Goal: Task Accomplishment & Management: Complete application form

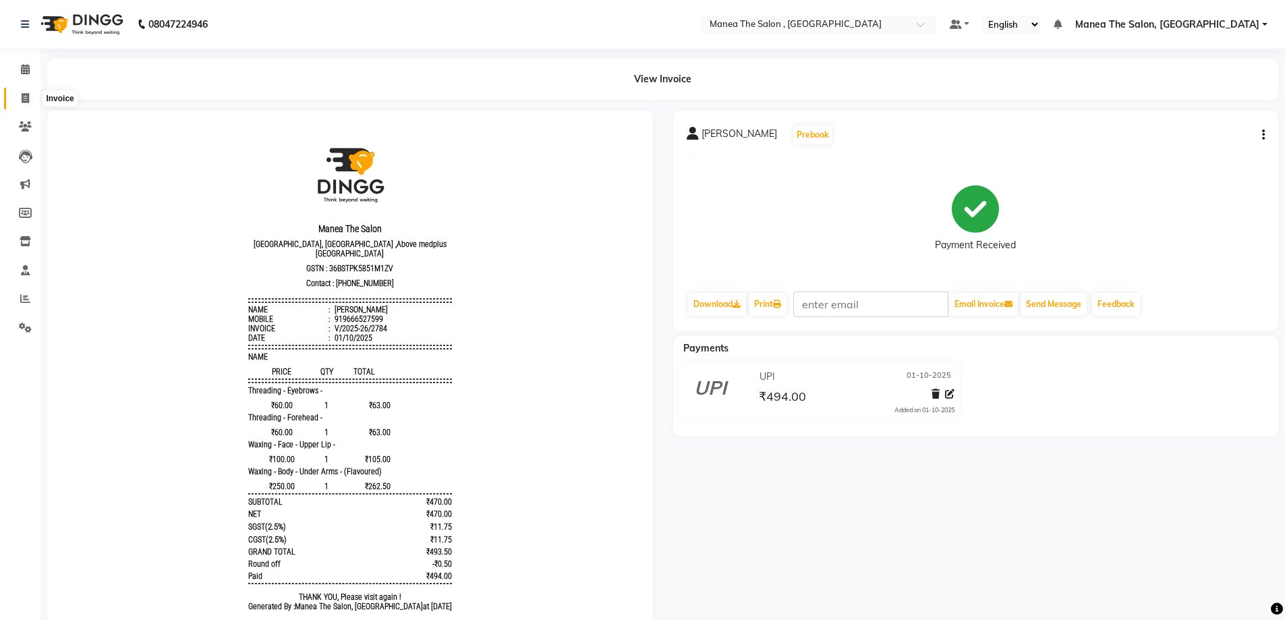
click at [26, 94] on icon at bounding box center [25, 98] width 7 height 10
select select "service"
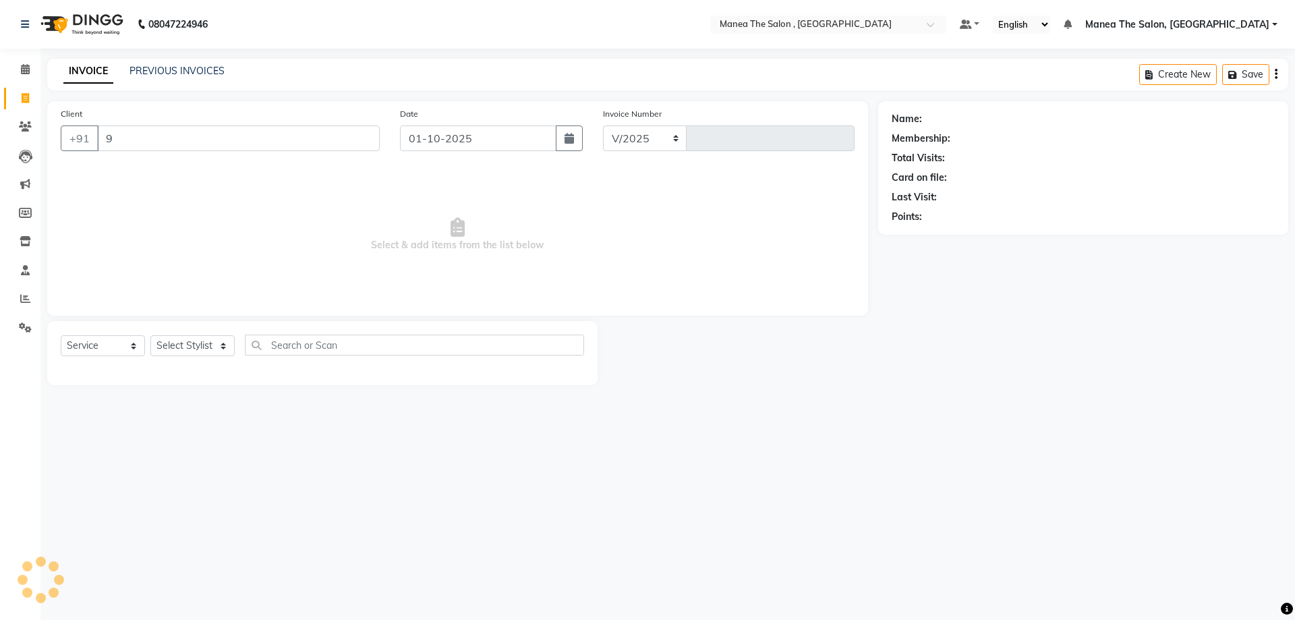
type input "99"
select select "7201"
type input "2785"
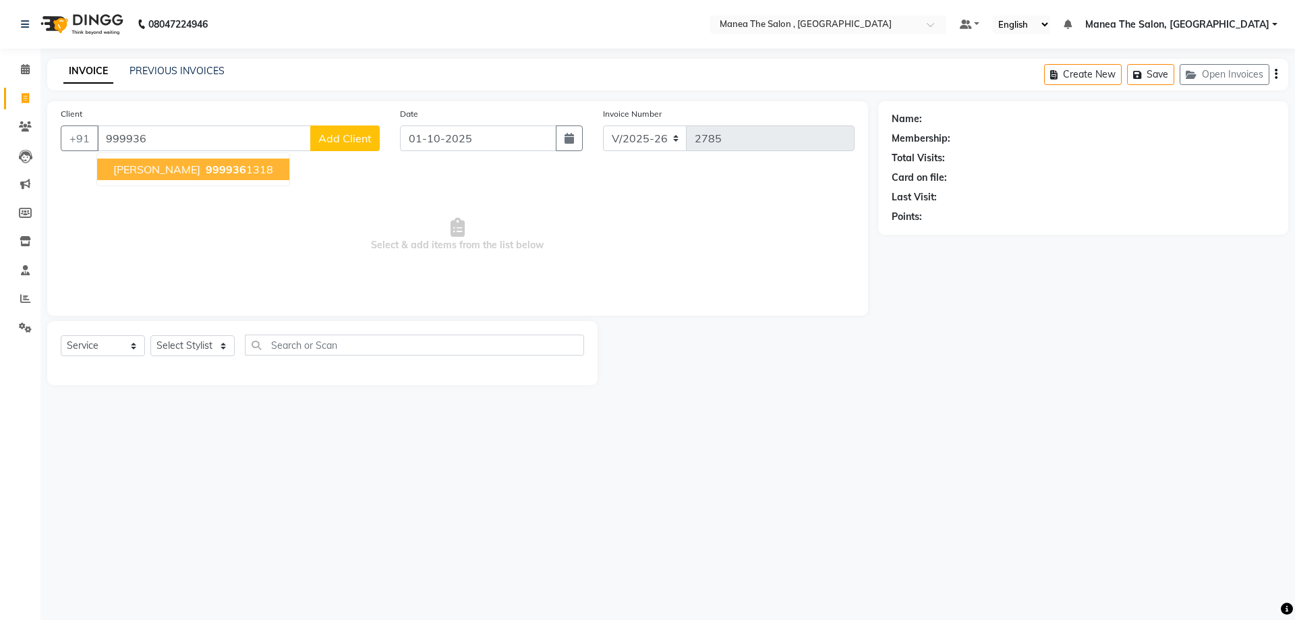
click at [144, 162] on button "[PERSON_NAME] 999936 1318" at bounding box center [193, 169] width 192 height 22
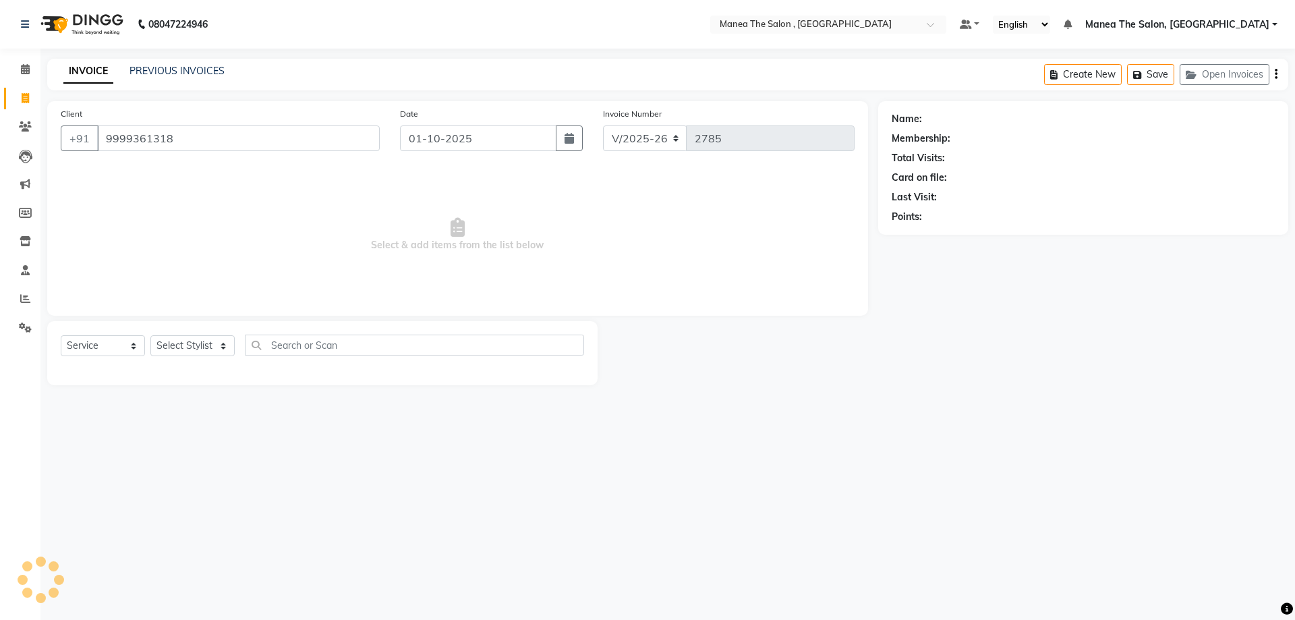
type input "9999361318"
select select "1: Object"
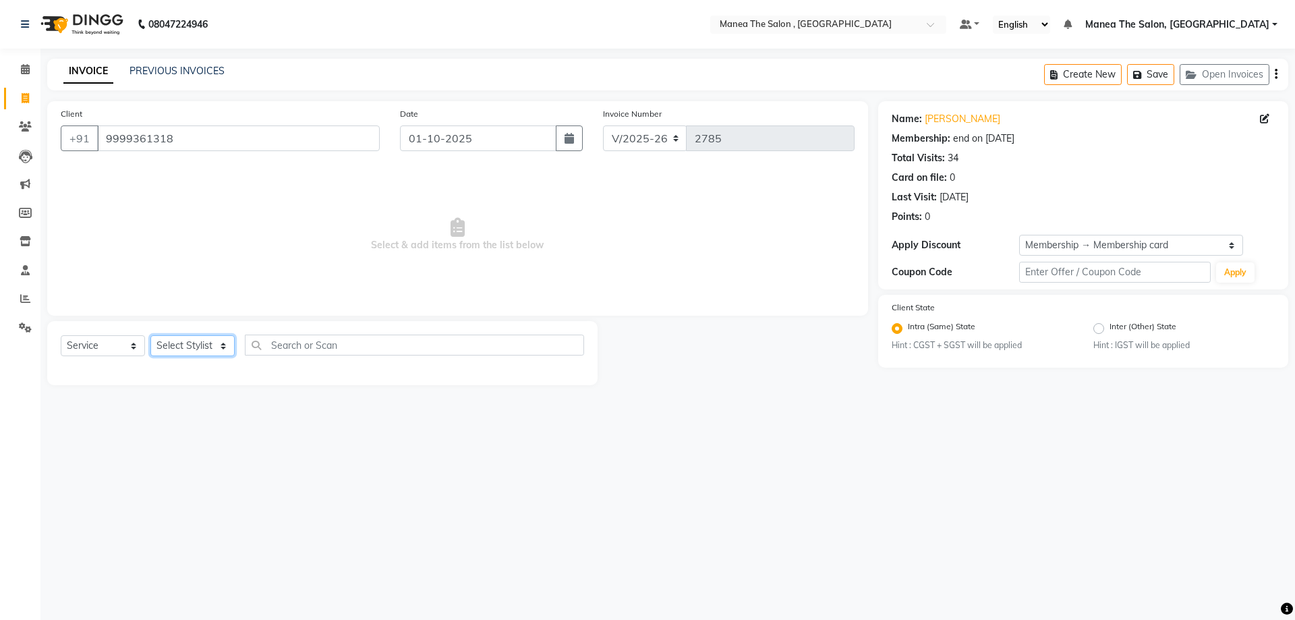
click at [214, 344] on select "Select Stylist [PERSON_NAME] Manager NAVEEN [PERSON_NAME] [PERSON_NAME] [PERSON…" at bounding box center [192, 345] width 84 height 21
select select "82447"
click at [150, 335] on select "Select Stylist [PERSON_NAME] Manager NAVEEN [PERSON_NAME] [PERSON_NAME] [PERSON…" at bounding box center [192, 345] width 84 height 21
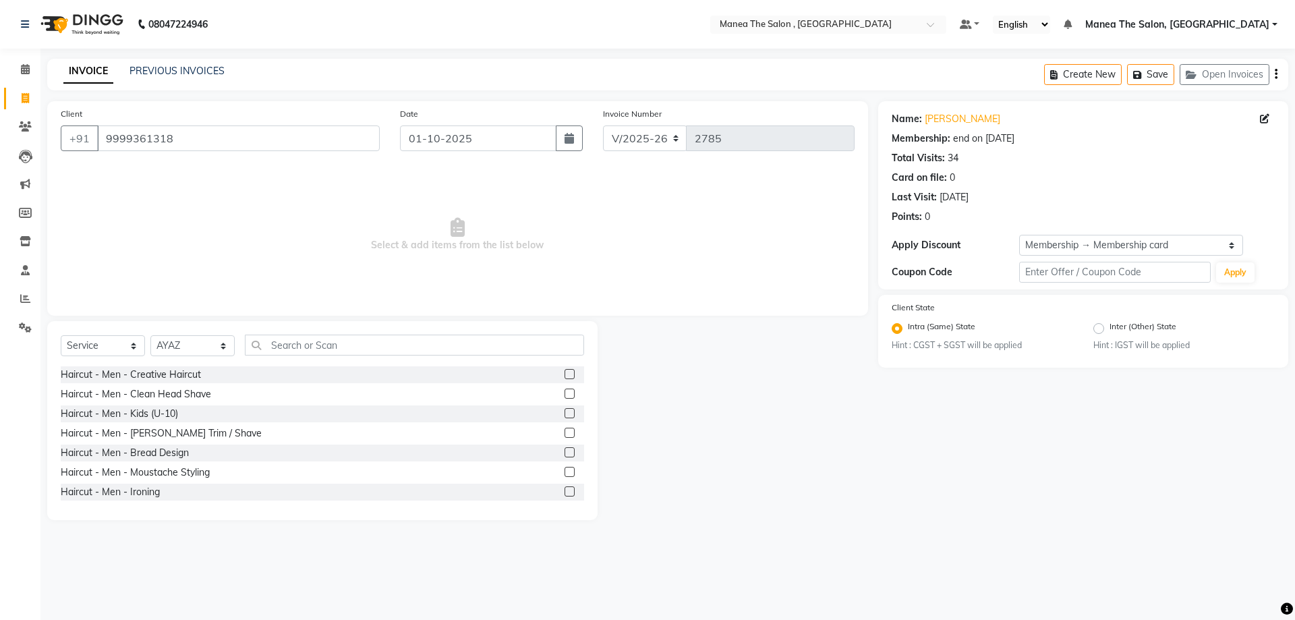
click at [564, 376] on label at bounding box center [569, 374] width 10 height 10
click at [564, 376] on input "checkbox" at bounding box center [568, 374] width 9 height 9
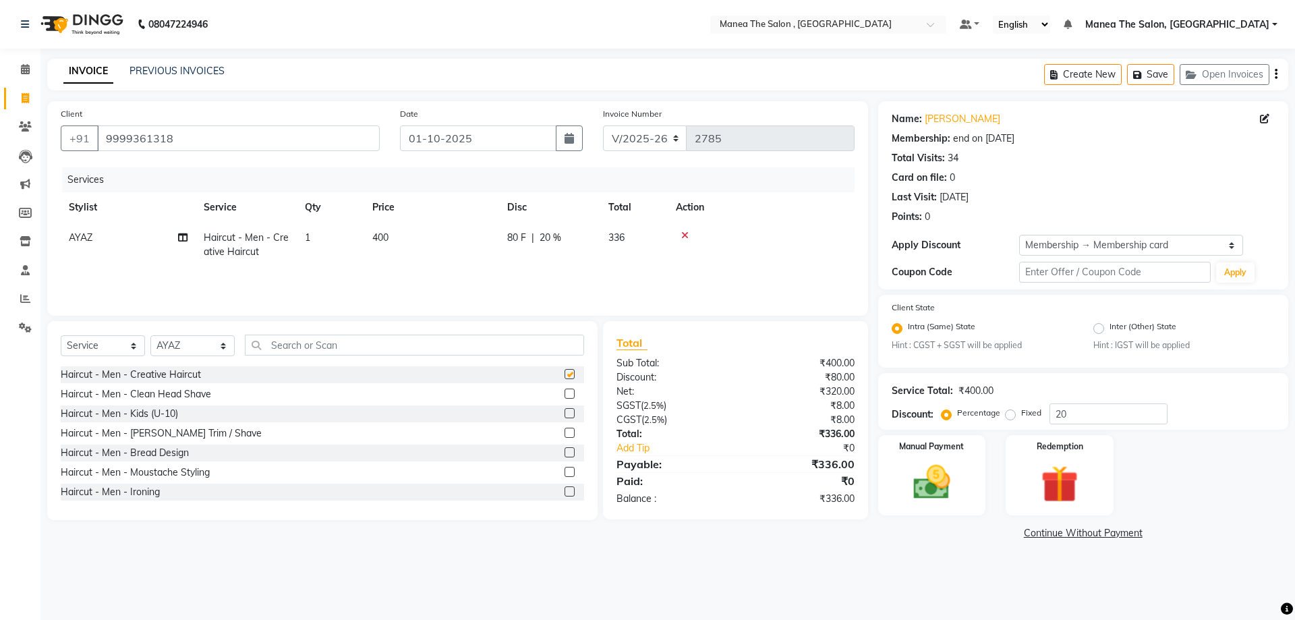
checkbox input "false"
click at [564, 432] on label at bounding box center [569, 433] width 10 height 10
click at [564, 432] on input "checkbox" at bounding box center [568, 433] width 9 height 9
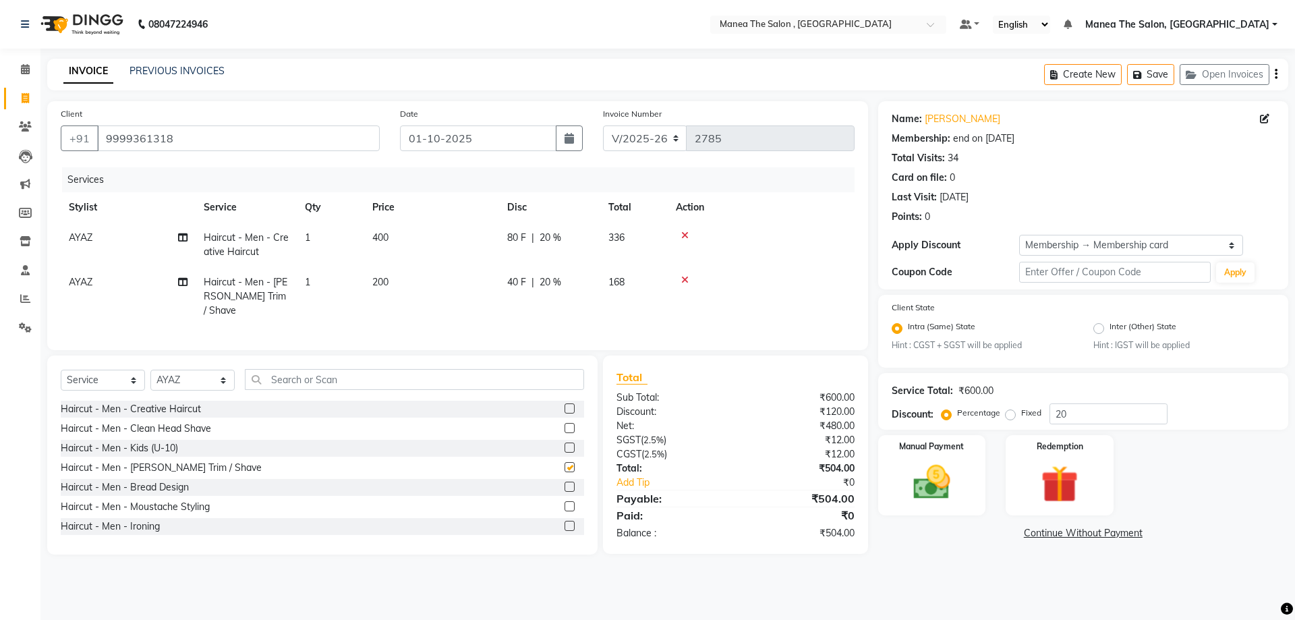
checkbox input "false"
drag, startPoint x: 1064, startPoint y: 417, endPoint x: 1012, endPoint y: 427, distance: 53.4
click at [1014, 427] on div "Service Total: ₹600.00 Discount: Percentage Fixed 20" at bounding box center [1083, 401] width 410 height 57
type input "020"
click at [945, 475] on img at bounding box center [931, 483] width 63 height 45
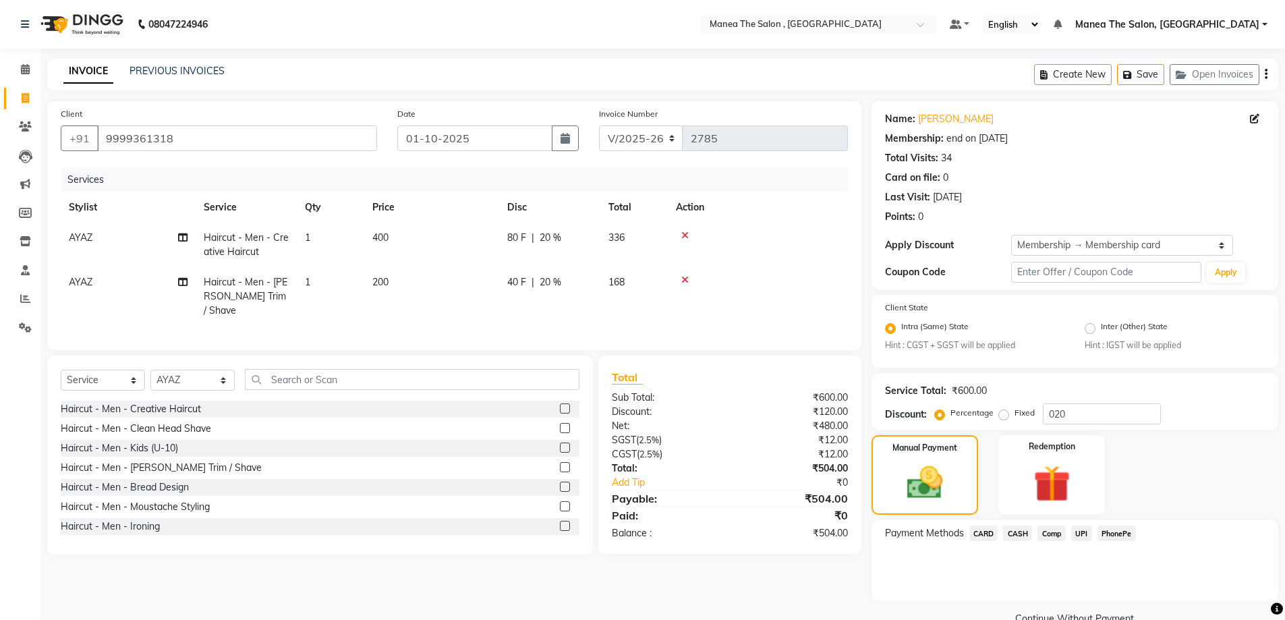
click at [1076, 537] on span "UPI" at bounding box center [1081, 533] width 21 height 16
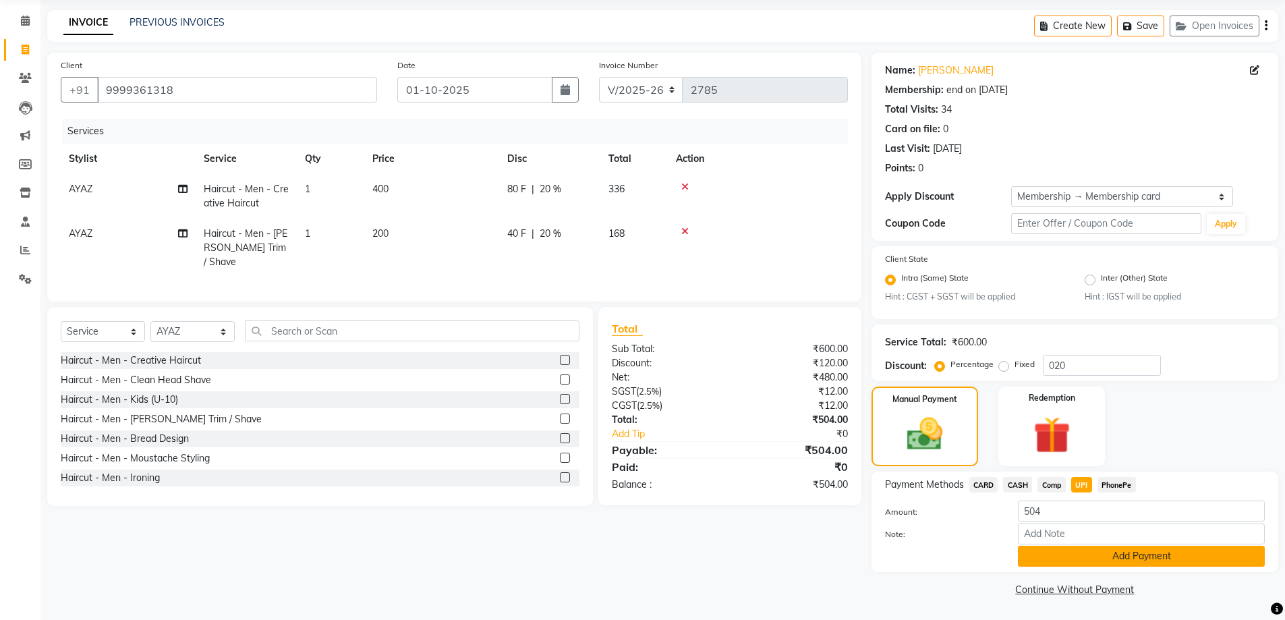
click at [1085, 558] on button "Add Payment" at bounding box center [1141, 556] width 247 height 21
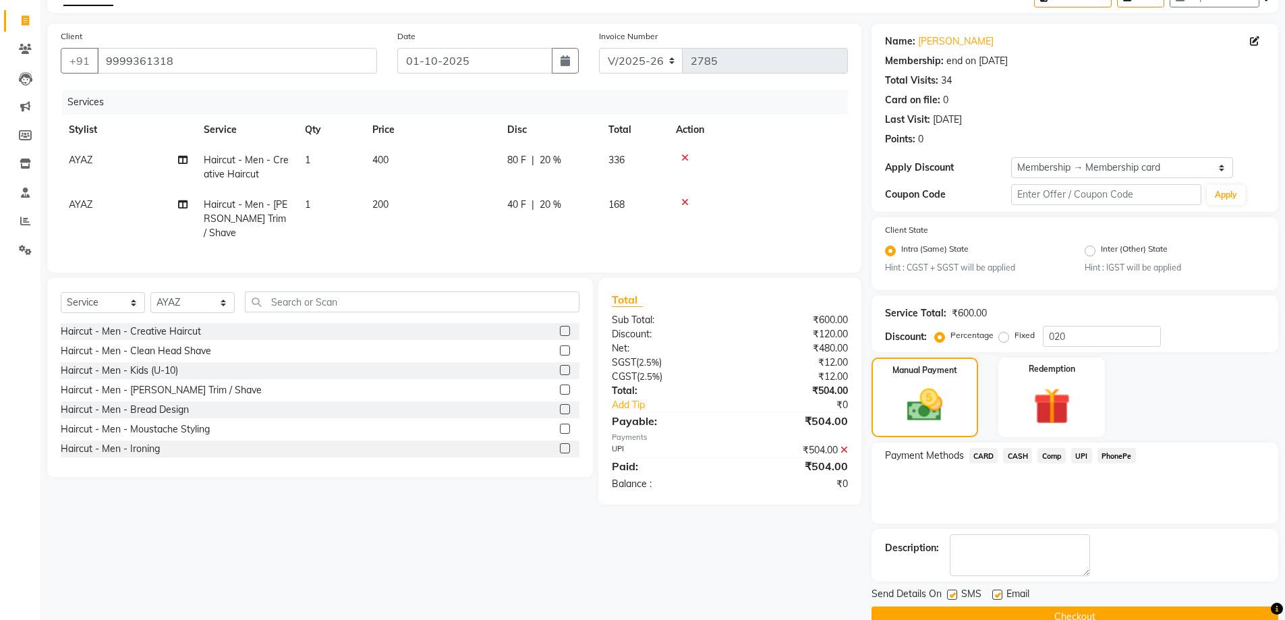
scroll to position [105, 0]
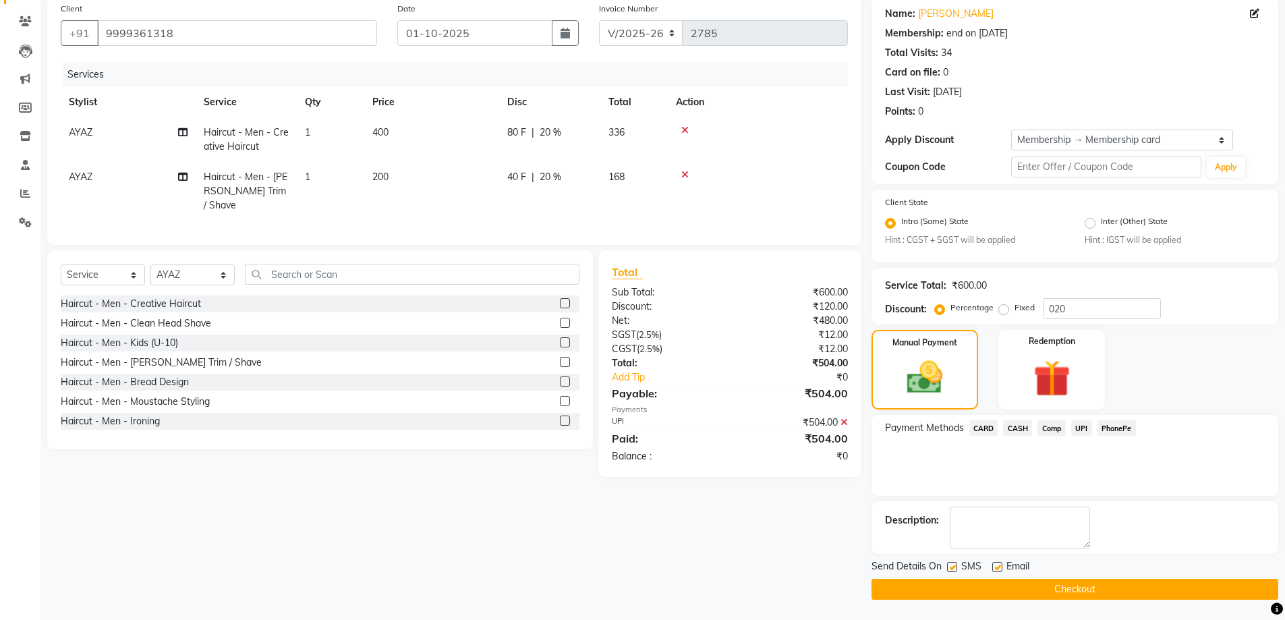
click at [1074, 585] on button "Checkout" at bounding box center [1074, 589] width 407 height 21
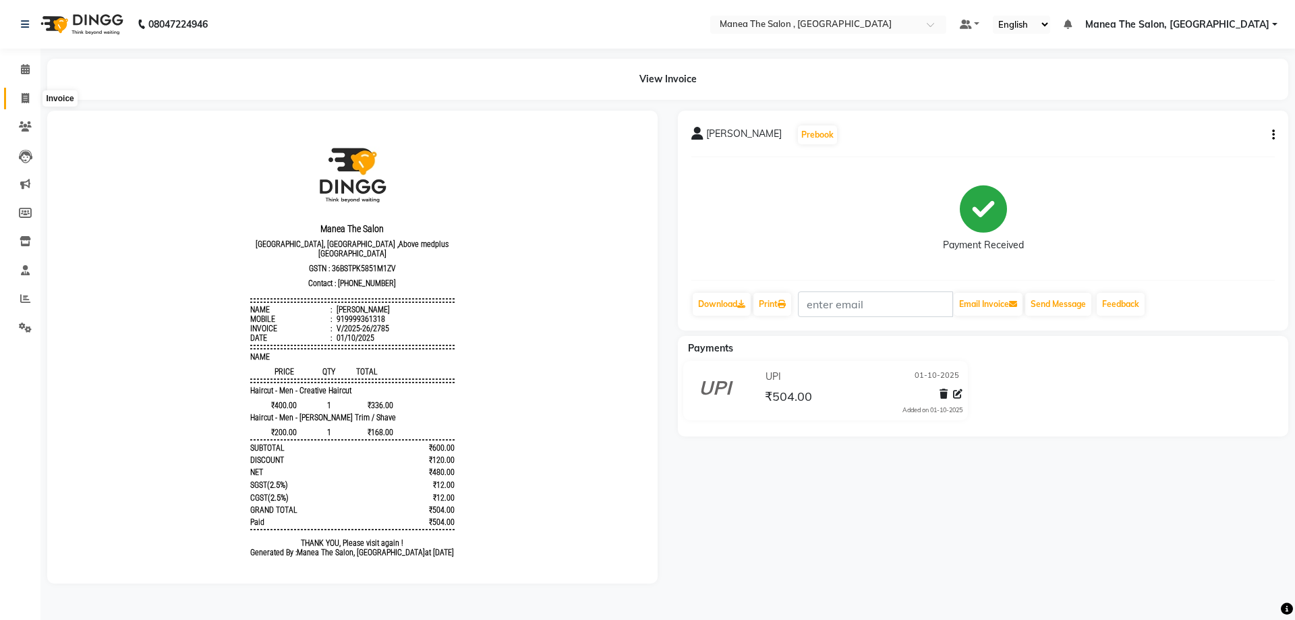
click at [26, 99] on icon at bounding box center [25, 98] width 7 height 10
select select "service"
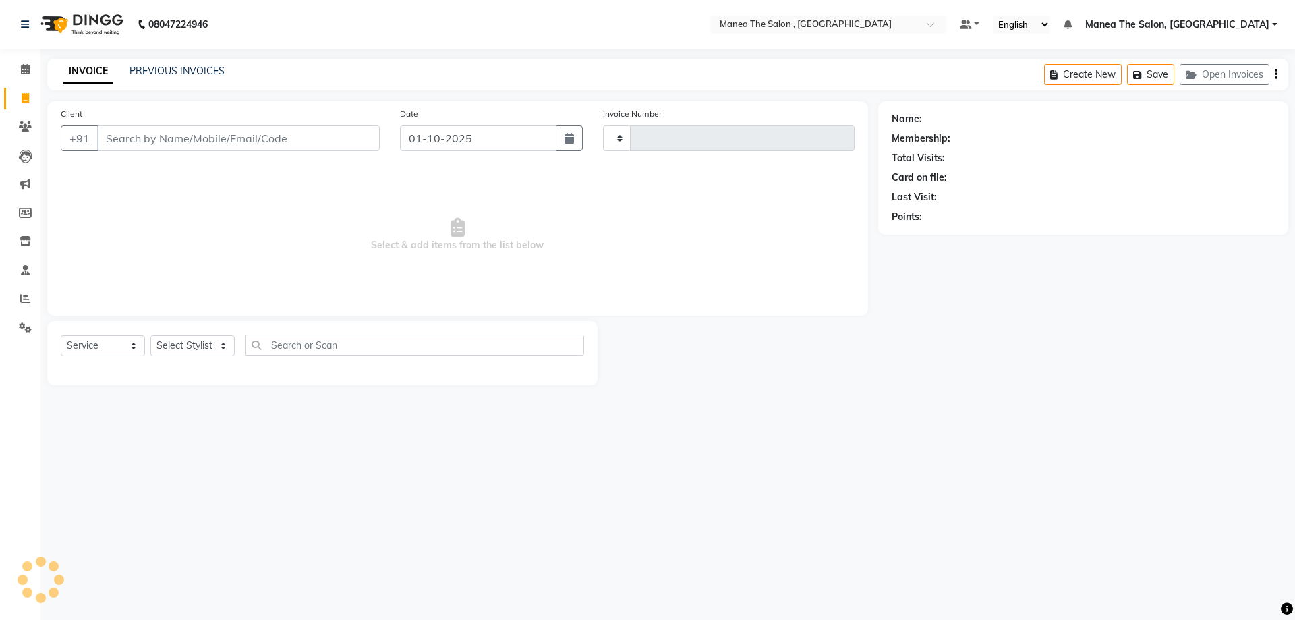
type input "2786"
select select "7201"
click at [161, 71] on link "PREVIOUS INVOICES" at bounding box center [176, 71] width 95 height 12
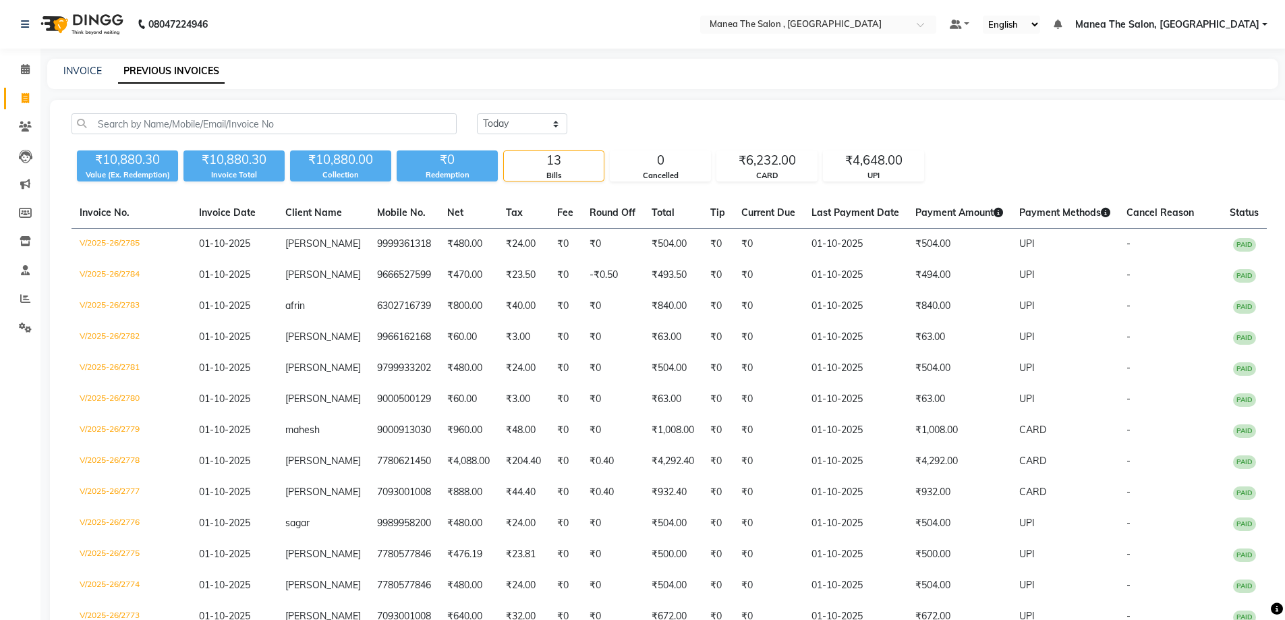
click at [1216, 136] on div "[DATE] [DATE] Custom Range" at bounding box center [872, 129] width 810 height 32
click at [82, 71] on link "INVOICE" at bounding box center [82, 71] width 38 height 12
select select "service"
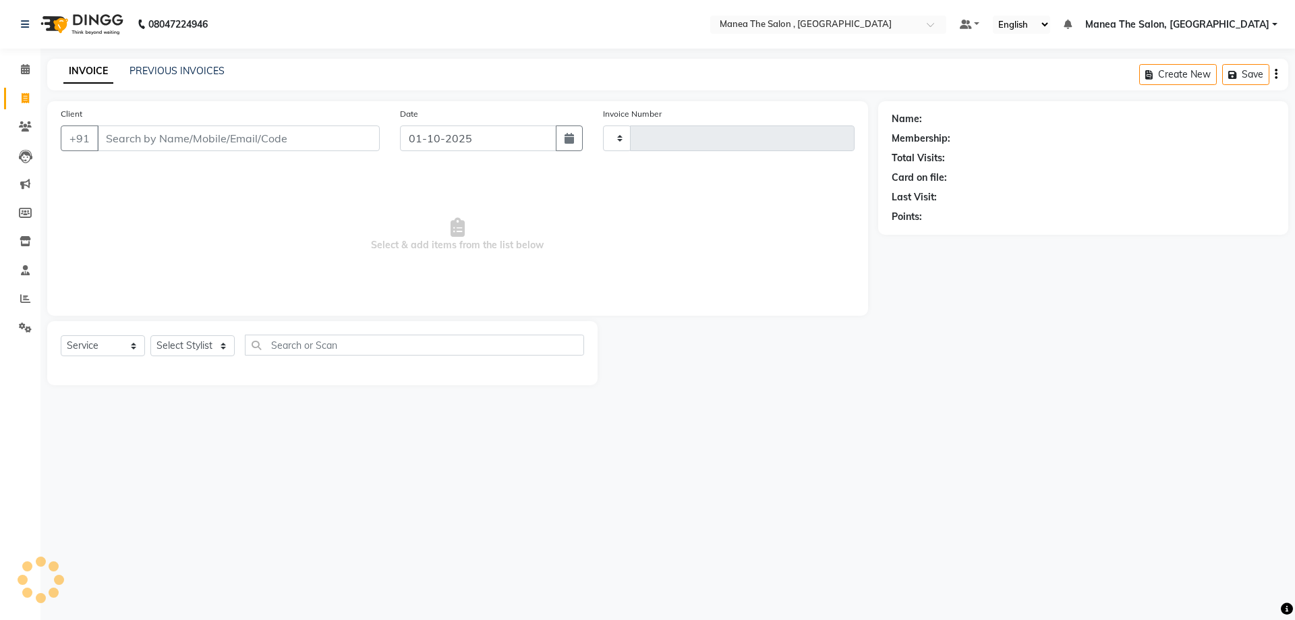
type input "2786"
select select "7201"
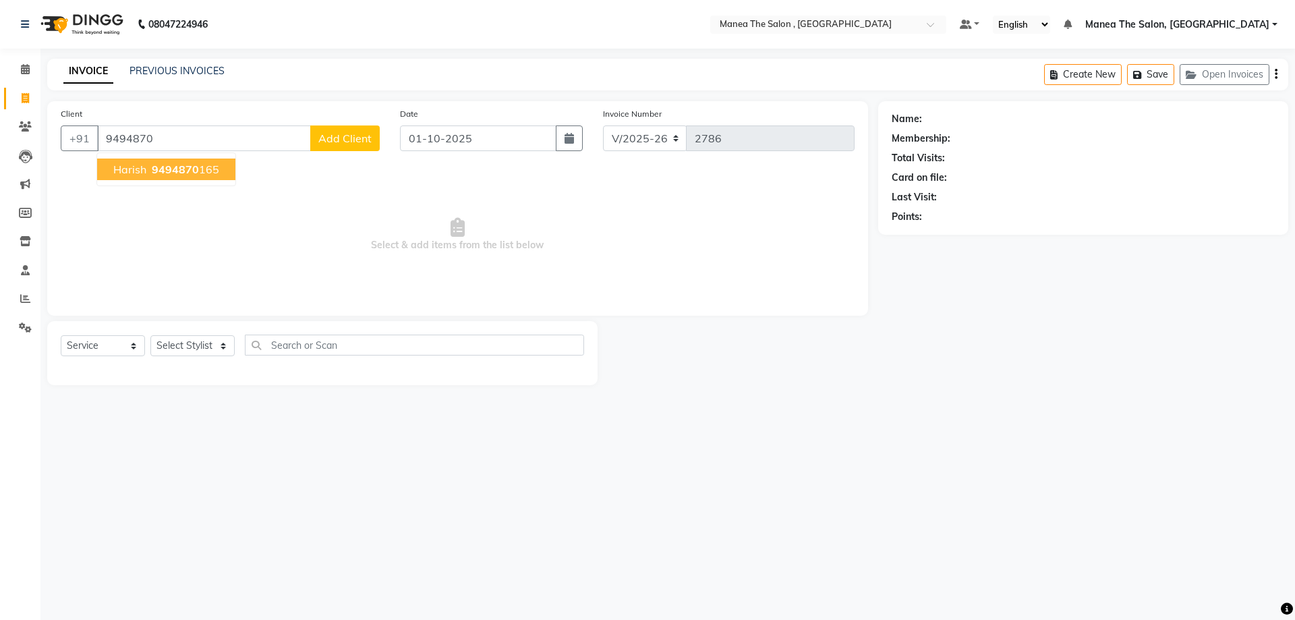
click at [183, 164] on span "9494870" at bounding box center [175, 169] width 47 height 13
type input "9494870165"
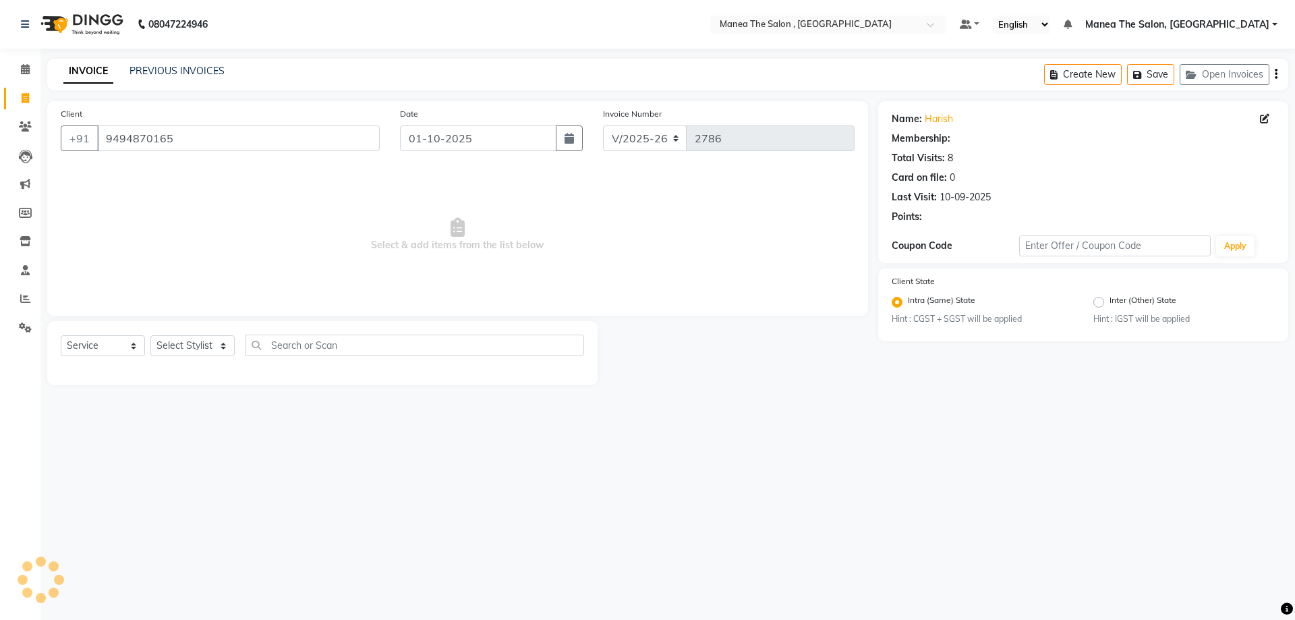
select select "1: Object"
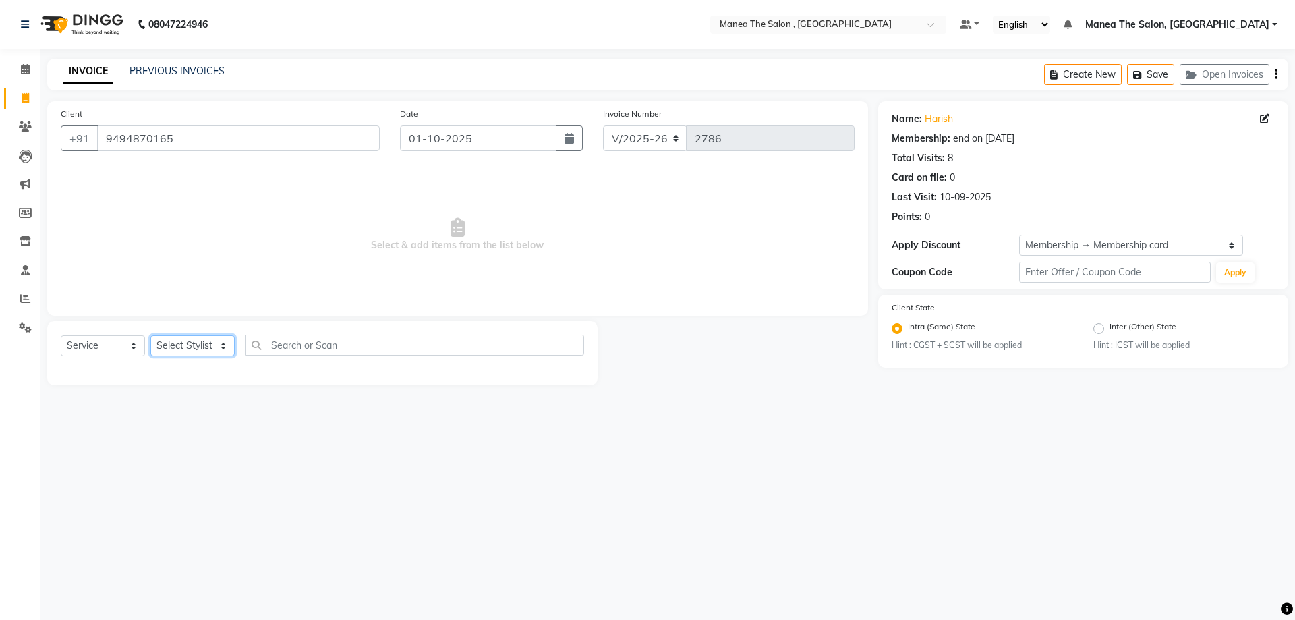
click at [183, 346] on select "Select Stylist [PERSON_NAME] Manager NAVEEN [PERSON_NAME] [PERSON_NAME] [PERSON…" at bounding box center [192, 345] width 84 height 21
select select "93250"
click at [150, 335] on select "Select Stylist [PERSON_NAME] Manager NAVEEN [PERSON_NAME] [PERSON_NAME] [PERSON…" at bounding box center [192, 345] width 84 height 21
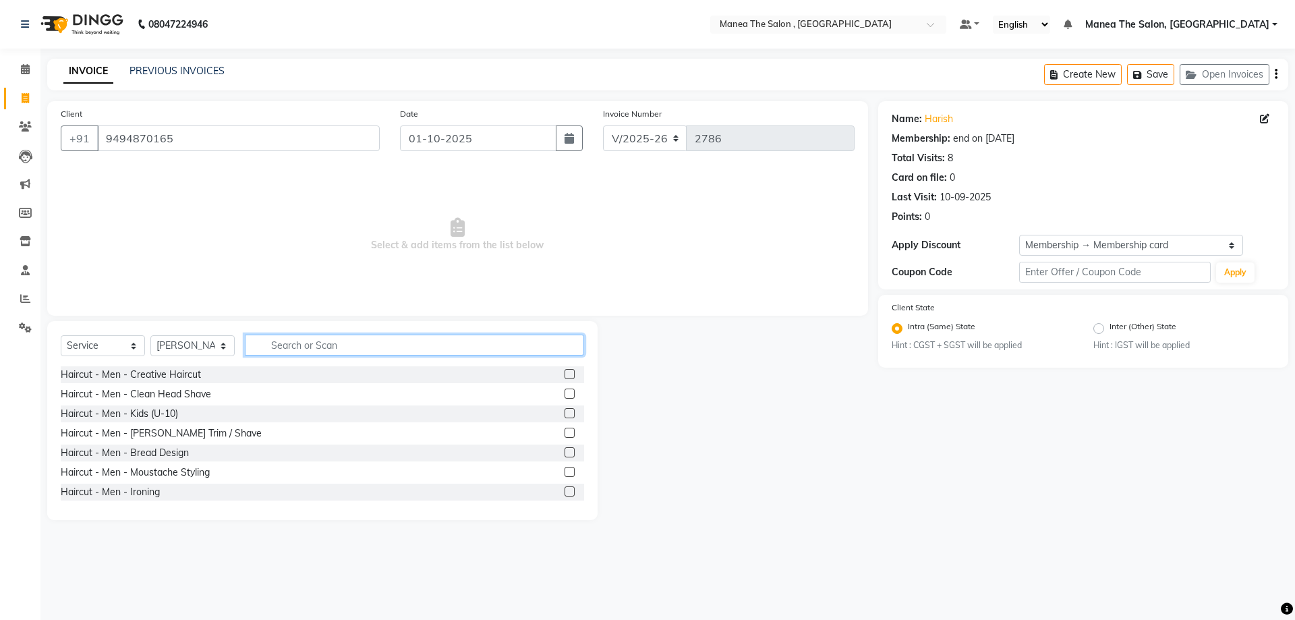
click at [342, 347] on input "text" at bounding box center [414, 344] width 339 height 21
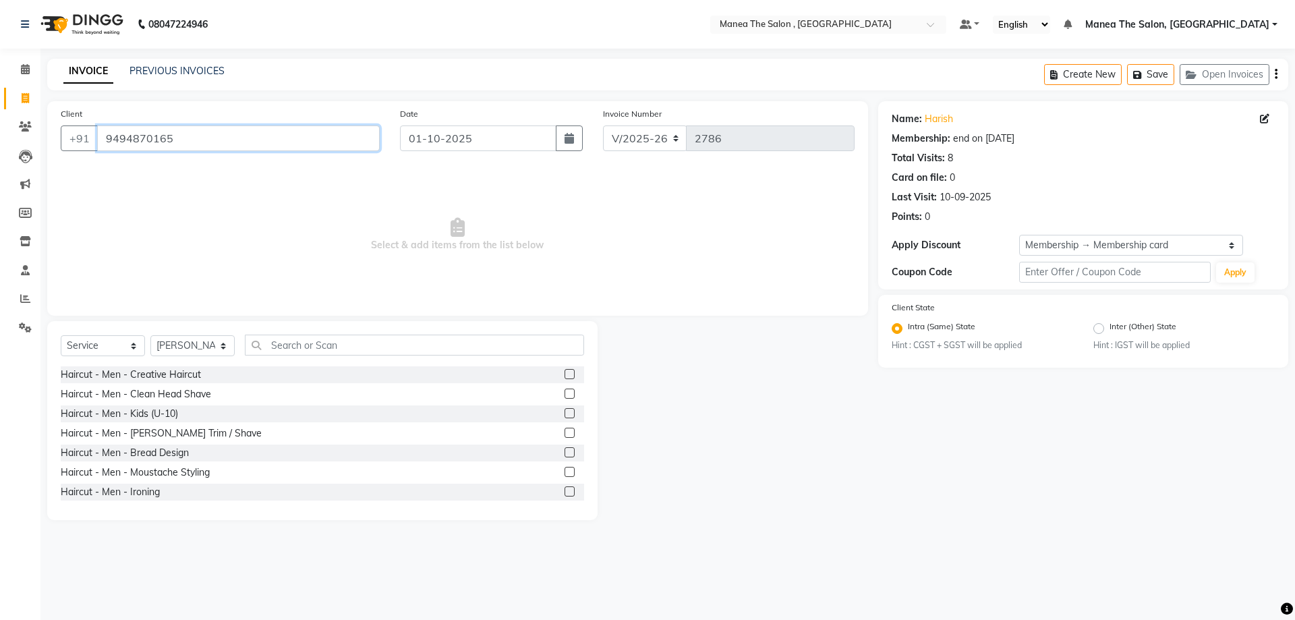
click at [264, 144] on input "9494870165" at bounding box center [238, 138] width 283 height 26
click at [570, 139] on icon "button" at bounding box center [568, 138] width 9 height 11
select select "10"
select select "2025"
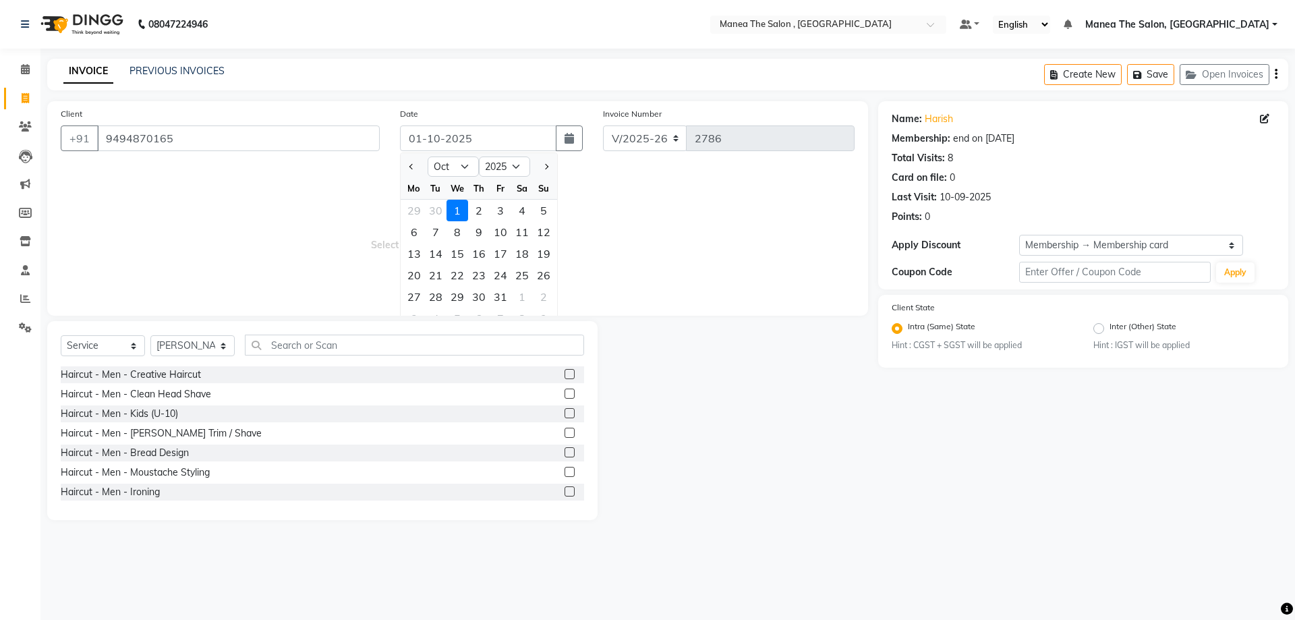
click at [630, 251] on span "Select & add items from the list below" at bounding box center [458, 234] width 794 height 135
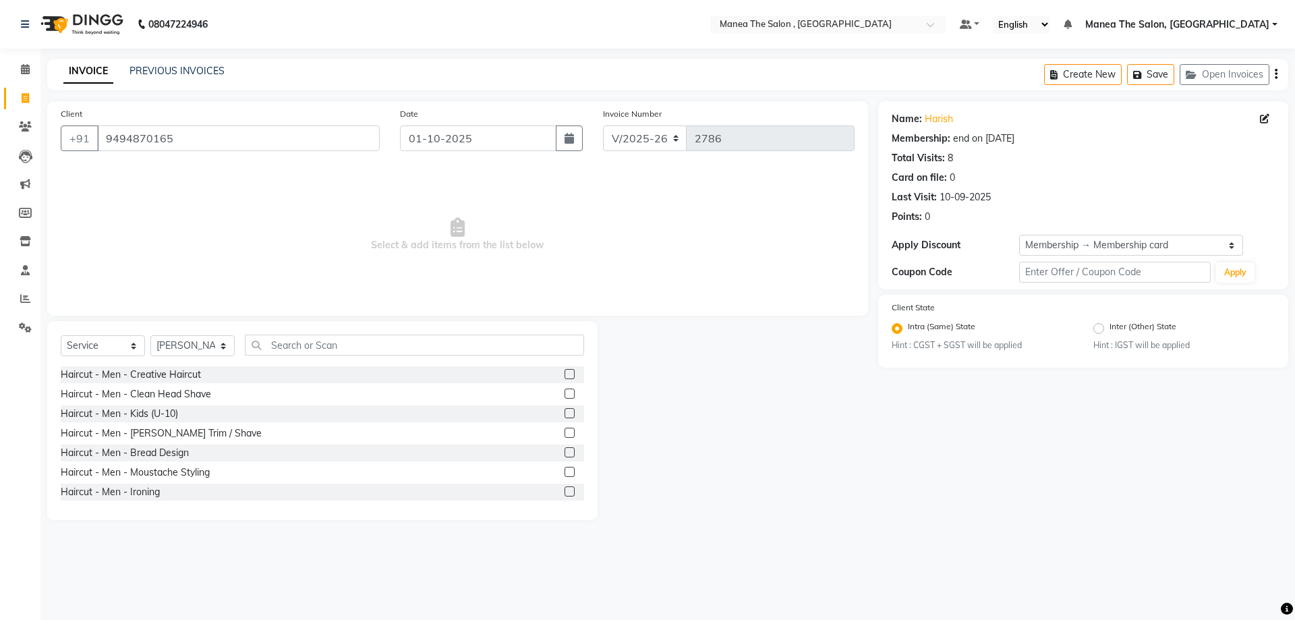
click at [259, 253] on span "Select & add items from the list below" at bounding box center [458, 234] width 794 height 135
click at [264, 250] on span "Select & add items from the list below" at bounding box center [458, 234] width 794 height 135
click at [196, 144] on input "9494870165" at bounding box center [238, 138] width 283 height 26
click at [564, 376] on label at bounding box center [569, 374] width 10 height 10
click at [564, 376] on input "checkbox" at bounding box center [568, 374] width 9 height 9
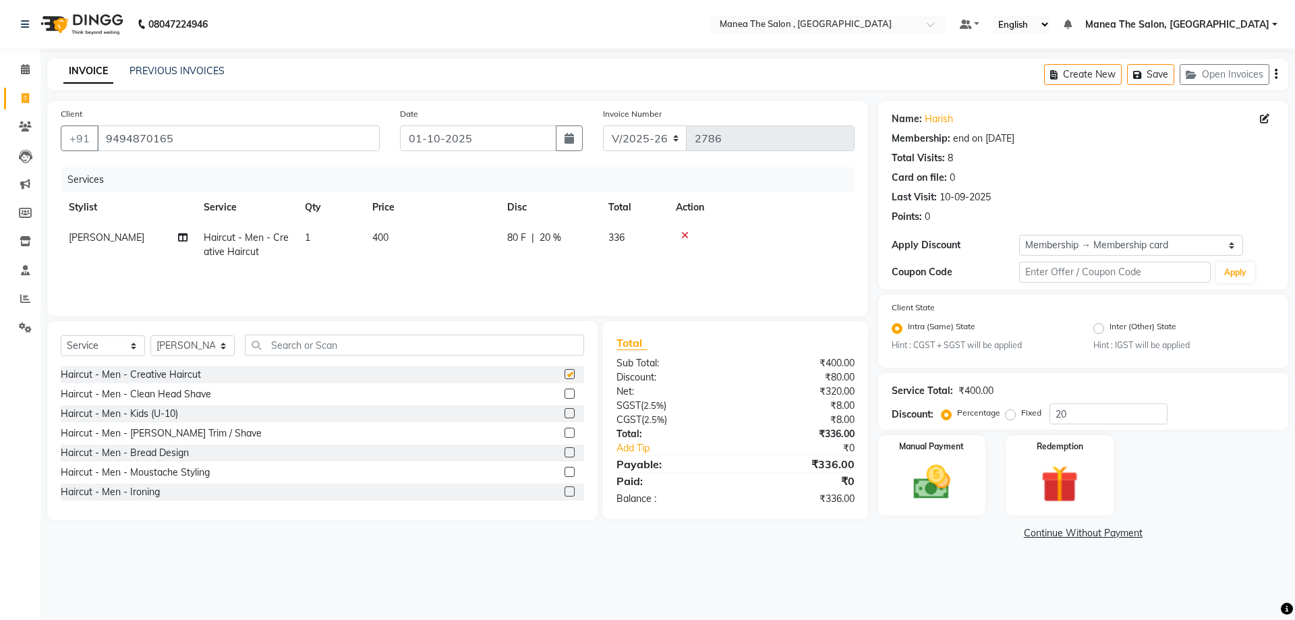
checkbox input "false"
click at [564, 432] on label at bounding box center [569, 433] width 10 height 10
click at [564, 432] on input "checkbox" at bounding box center [568, 433] width 9 height 9
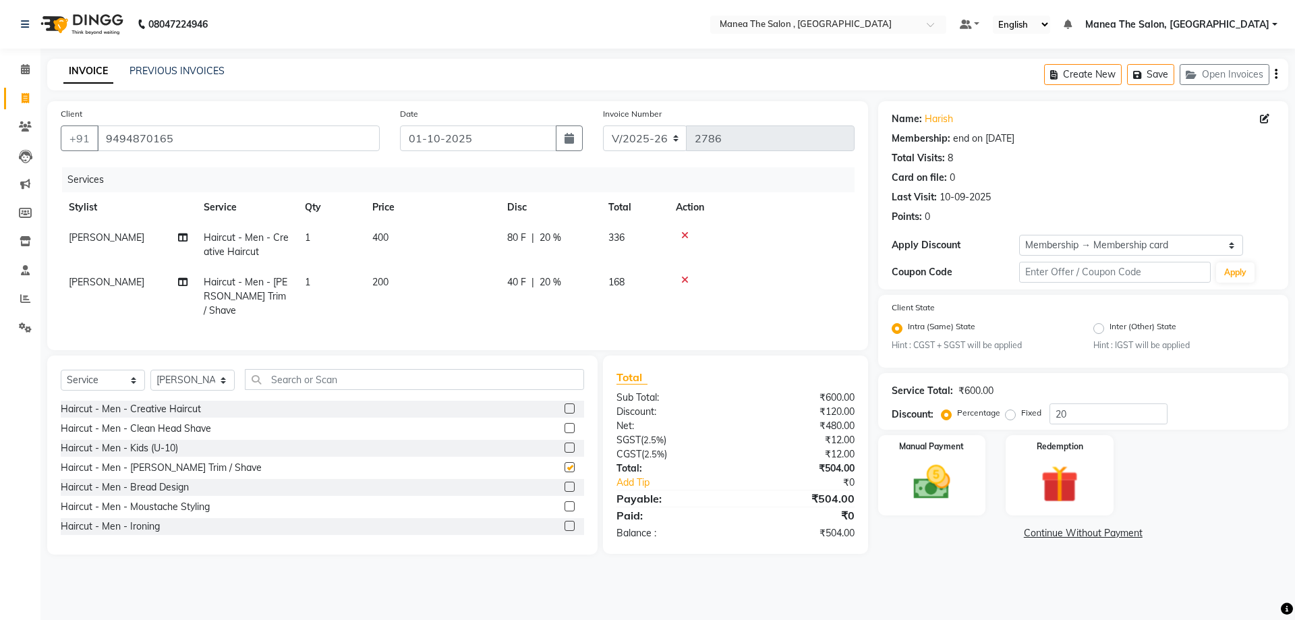
checkbox input "false"
click at [282, 372] on input "text" at bounding box center [414, 379] width 339 height 21
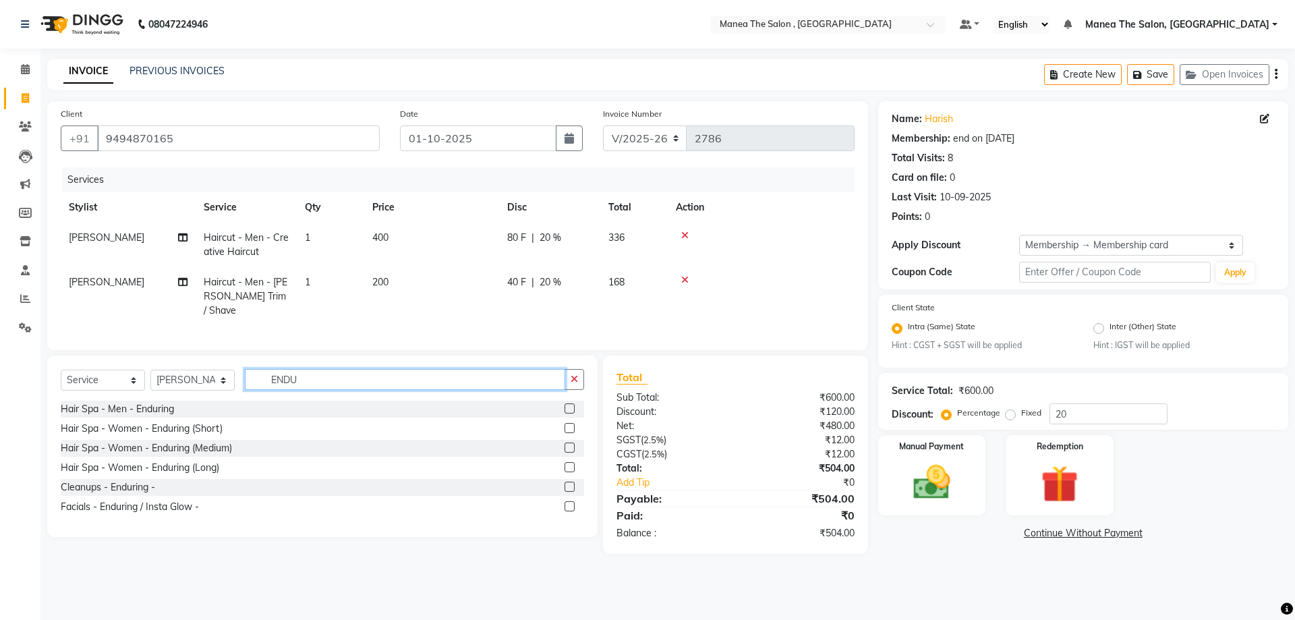
type input "ENDU"
click at [568, 405] on label at bounding box center [569, 408] width 10 height 10
click at [568, 405] on input "checkbox" at bounding box center [568, 409] width 9 height 9
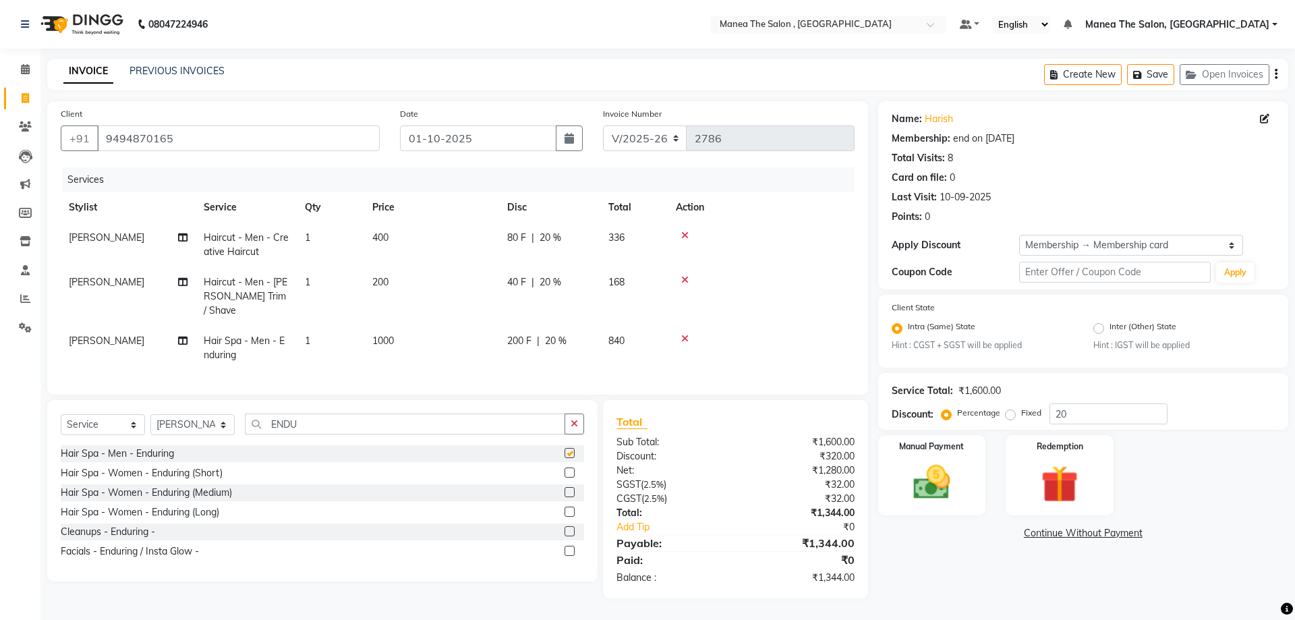
checkbox input "false"
click at [1264, 119] on icon at bounding box center [1264, 118] width 9 height 9
select select "[DEMOGRAPHIC_DATA]"
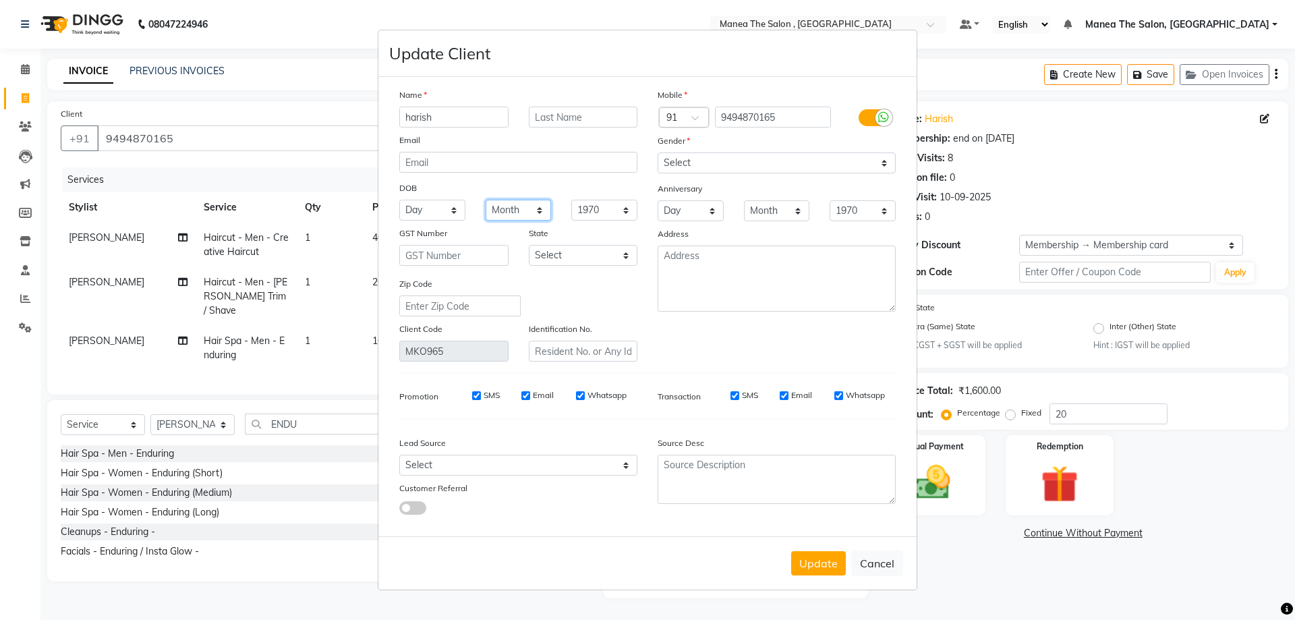
click at [521, 210] on select "Month January February March April May June July August September October Novem…" at bounding box center [519, 210] width 66 height 21
click at [618, 236] on div "State" at bounding box center [583, 235] width 129 height 19
click at [447, 211] on select "Day 01 02 03 04 05 06 07 08 09 10 11 12 13 14 15 16 17 18 19 20 21 22 23 24 25 …" at bounding box center [432, 210] width 66 height 21
select select "17"
click at [399, 200] on select "Day 01 02 03 04 05 06 07 08 09 10 11 12 13 14 15 16 17 18 19 20 21 22 23 24 25 …" at bounding box center [432, 210] width 66 height 21
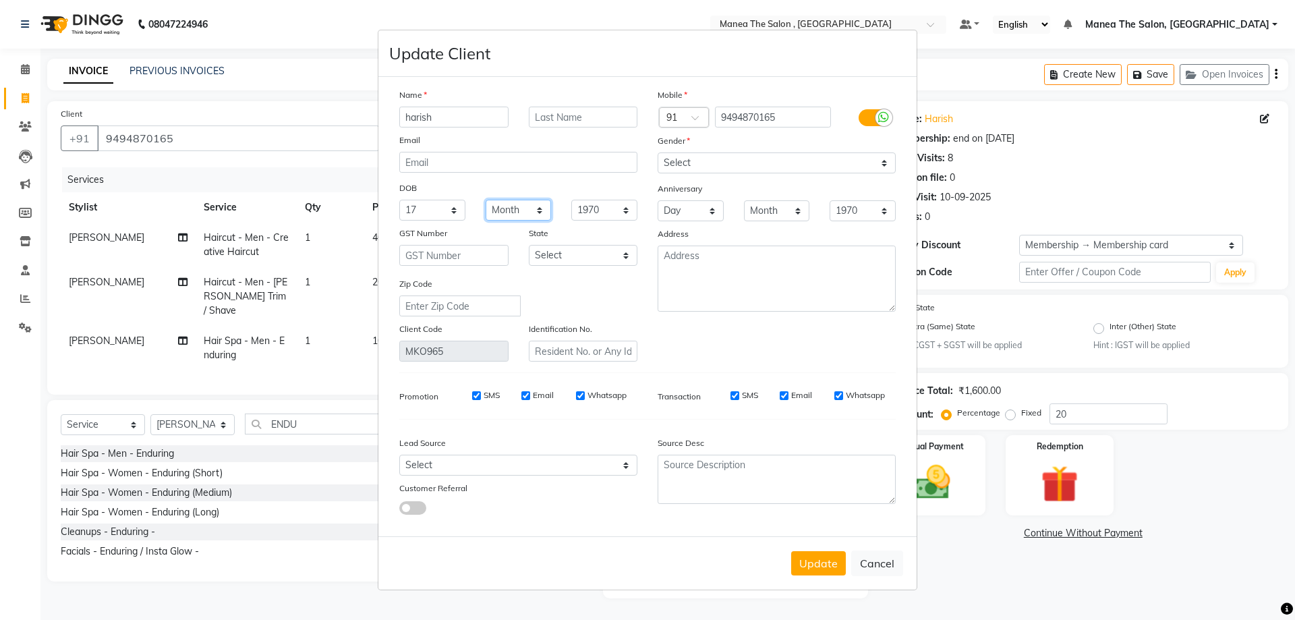
click at [527, 213] on select "Month January February March April May June July August September October Novem…" at bounding box center [519, 210] width 66 height 21
select select "10"
click at [486, 200] on select "Month January February March April May June July August September October Novem…" at bounding box center [519, 210] width 66 height 21
click at [591, 209] on select "1940 1941 1942 1943 1944 1945 1946 1947 1948 1949 1950 1951 1952 1953 1954 1955…" at bounding box center [604, 210] width 66 height 21
select select "1995"
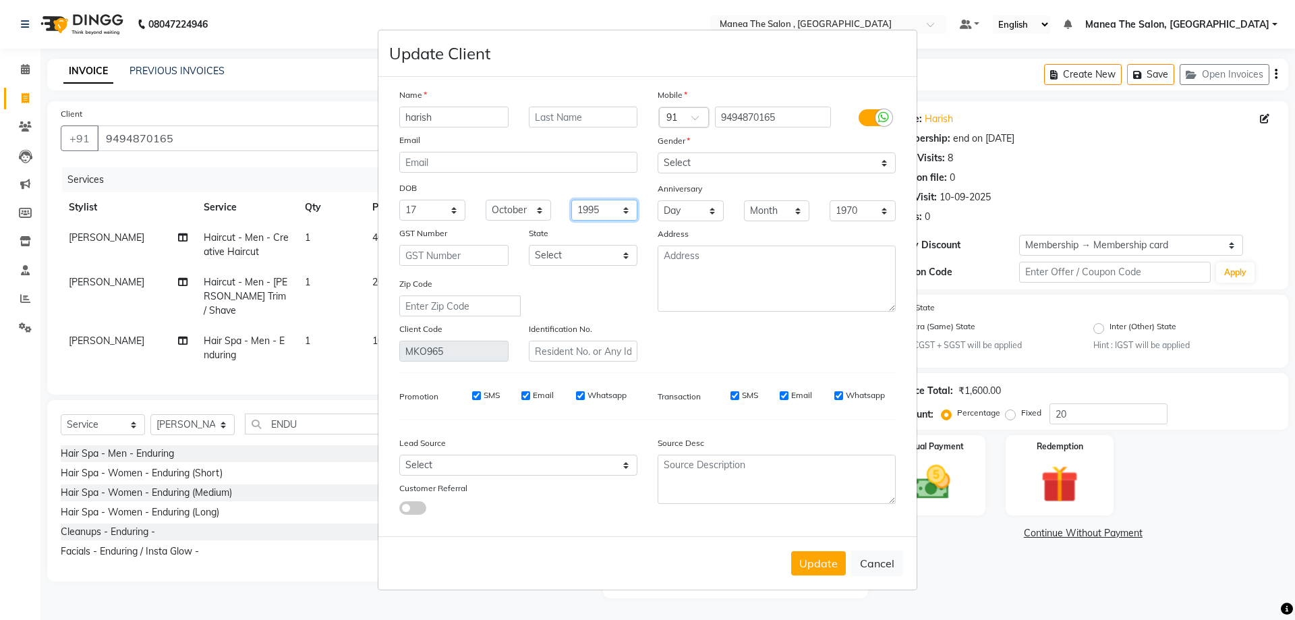
click at [571, 200] on select "1940 1941 1942 1943 1944 1945 1946 1947 1948 1949 1950 1951 1952 1953 1954 1955…" at bounding box center [604, 210] width 66 height 21
click at [707, 211] on select "Day 01 02 03 04 05 06 07 08 09 10 11 12 13 14 15 16 17 18 19 20 21 22 23 24 25 …" at bounding box center [691, 210] width 66 height 21
select select "17"
click at [658, 200] on select "Day 01 02 03 04 05 06 07 08 09 10 11 12 13 14 15 16 17 18 19 20 21 22 23 24 25 …" at bounding box center [691, 210] width 66 height 21
click at [792, 217] on select "Month January February March April May June July August September October Novem…" at bounding box center [777, 210] width 66 height 21
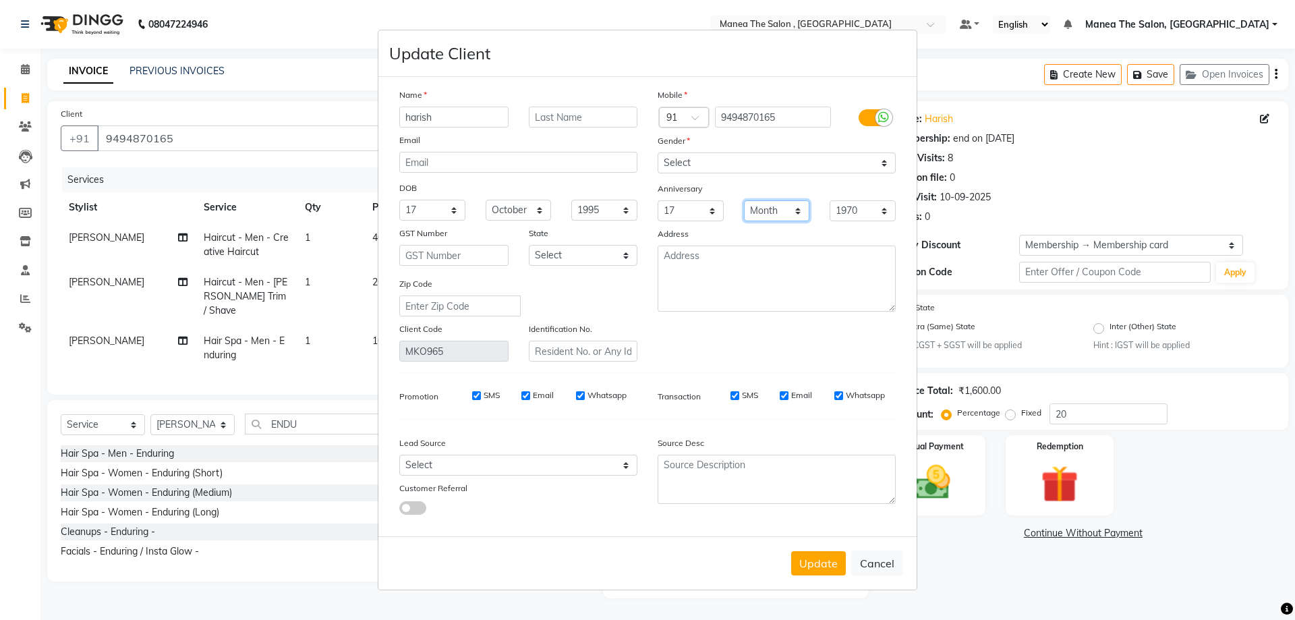
select select "02"
click at [744, 200] on select "Month January February March April May June July August September October Novem…" at bounding box center [777, 210] width 66 height 21
drag, startPoint x: 870, startPoint y: 208, endPoint x: 887, endPoint y: 200, distance: 19.3
click at [874, 205] on select "1970 1971 1972 1973 1974 1975 1976 1977 1978 1979 1980 1981 1982 1983 1984 1985…" at bounding box center [863, 210] width 66 height 21
select select "2024"
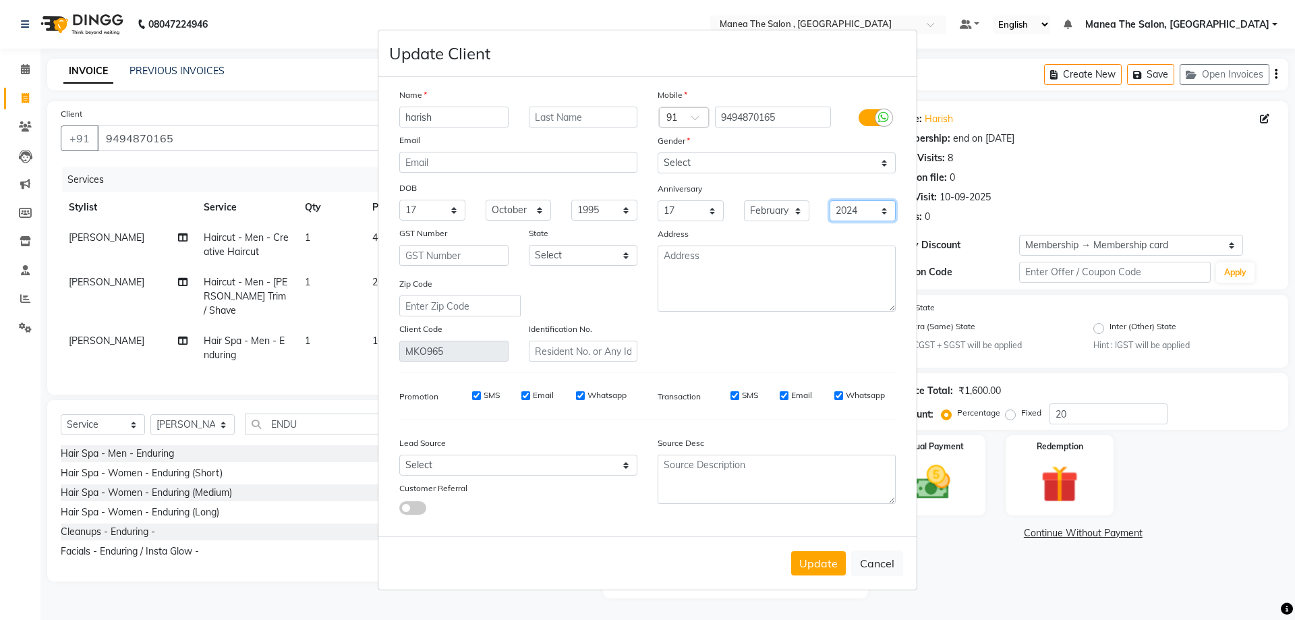
click at [830, 200] on select "1970 1971 1972 1973 1974 1975 1976 1977 1978 1979 1980 1981 1982 1983 1984 1985…" at bounding box center [863, 210] width 66 height 21
click at [821, 556] on button "Update" at bounding box center [818, 563] width 55 height 24
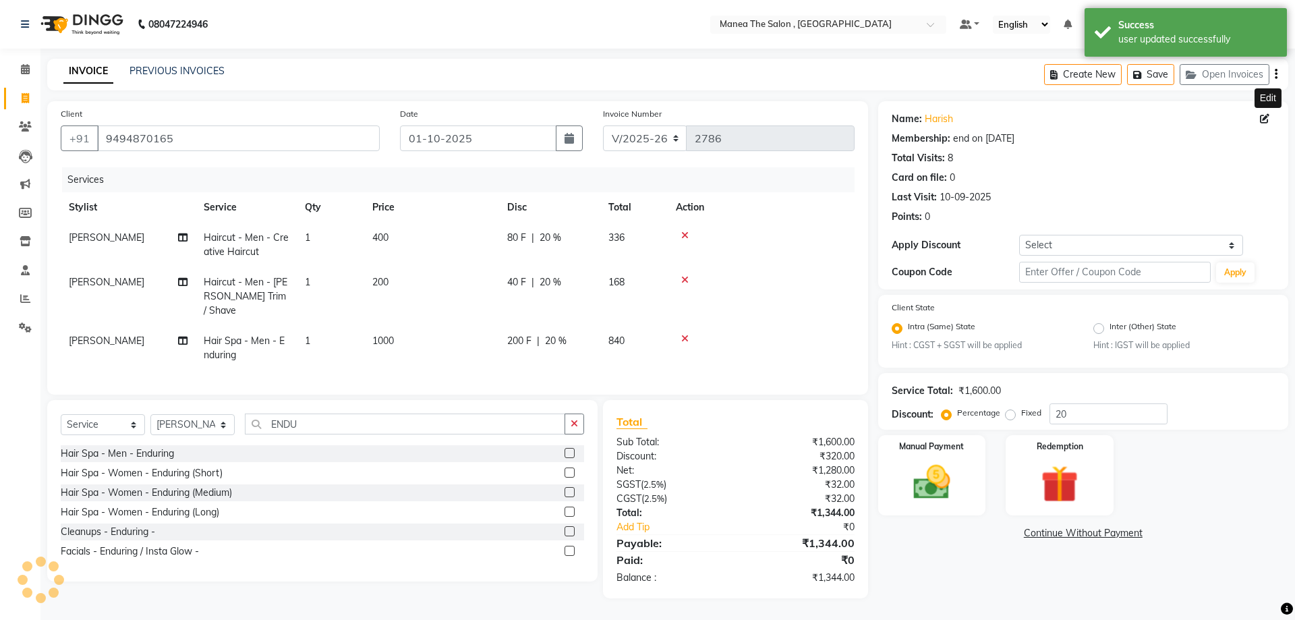
select select "2: Object"
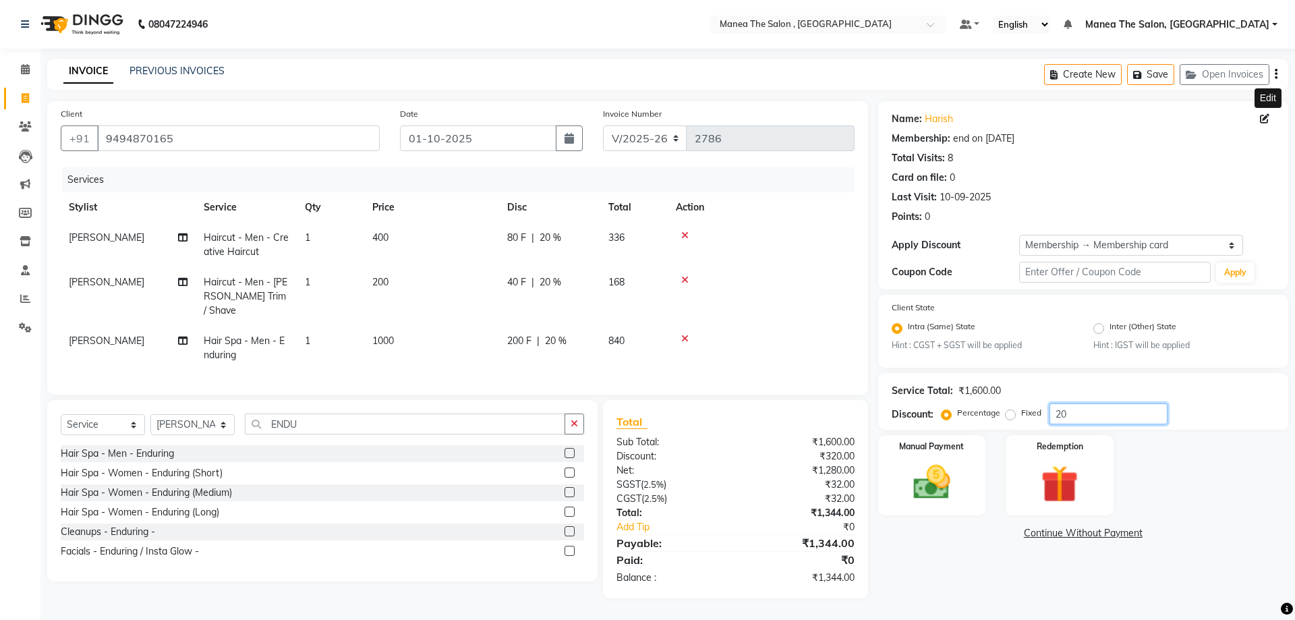
drag, startPoint x: 1080, startPoint y: 416, endPoint x: 952, endPoint y: 411, distance: 128.2
click at [972, 410] on div "Percentage Fixed 20" at bounding box center [1055, 413] width 223 height 21
type input "25"
click at [1006, 560] on div "Name: Harish Membership: end on [DATE] Total Visits: 8 Card on file: 0 Last Vis…" at bounding box center [1088, 349] width 420 height 497
click at [1081, 423] on input "25" at bounding box center [1108, 413] width 118 height 21
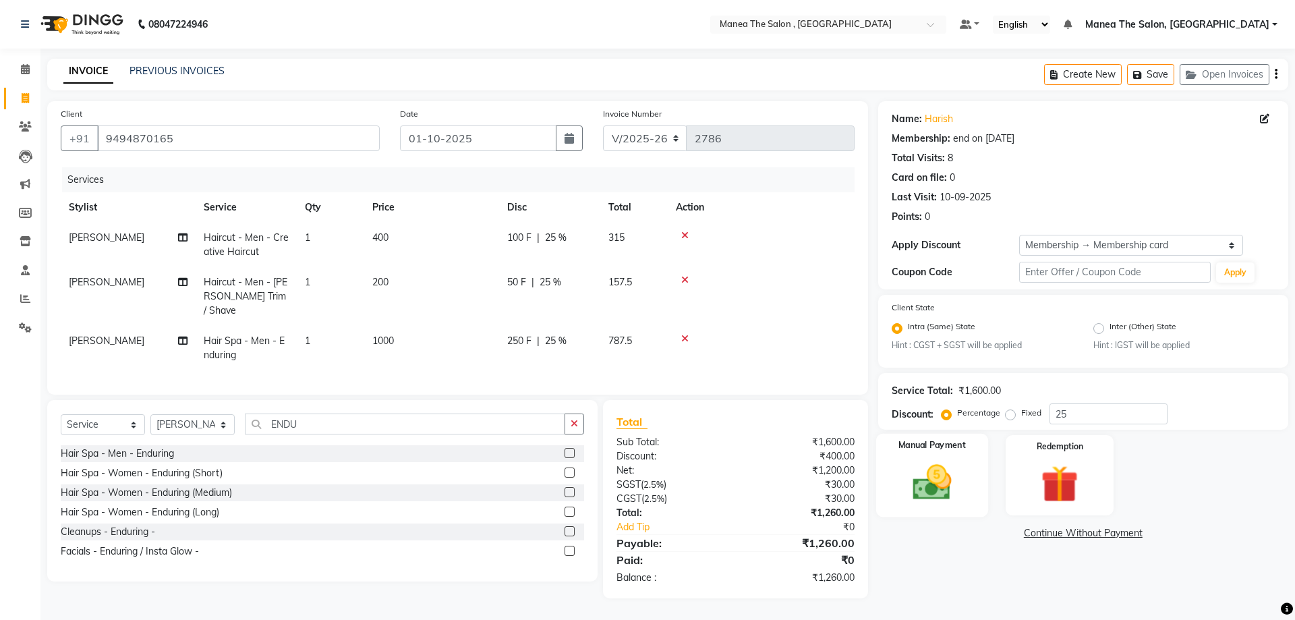
click at [922, 481] on img at bounding box center [931, 483] width 63 height 45
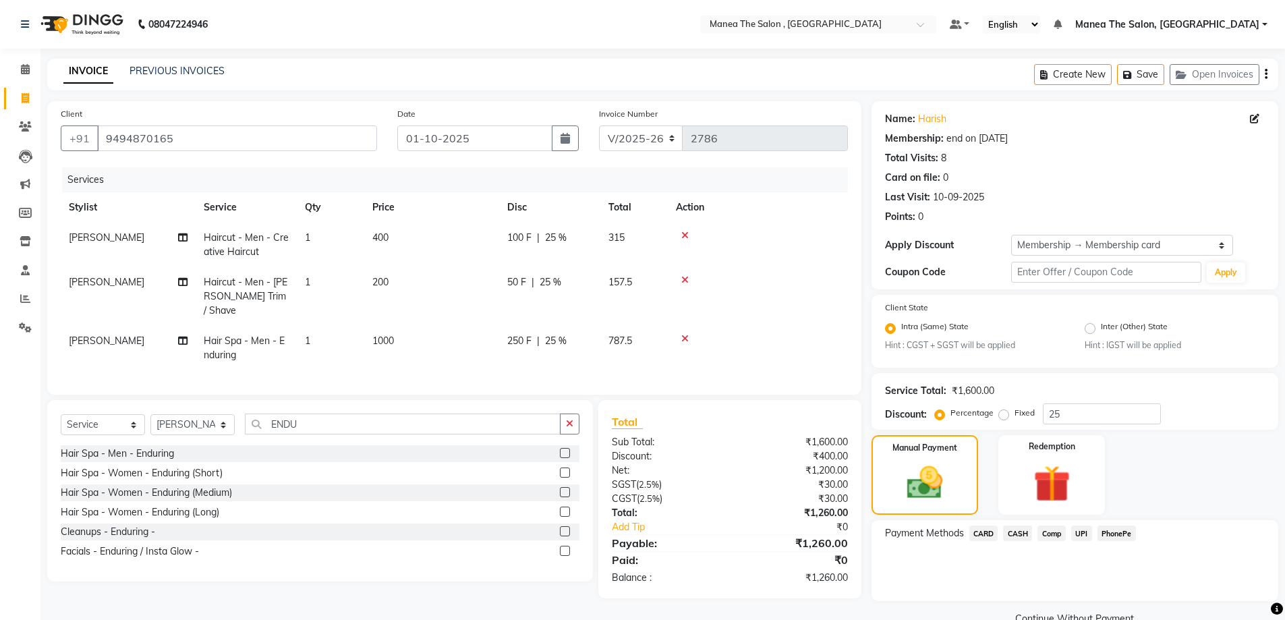
click at [1080, 533] on span "UPI" at bounding box center [1081, 533] width 21 height 16
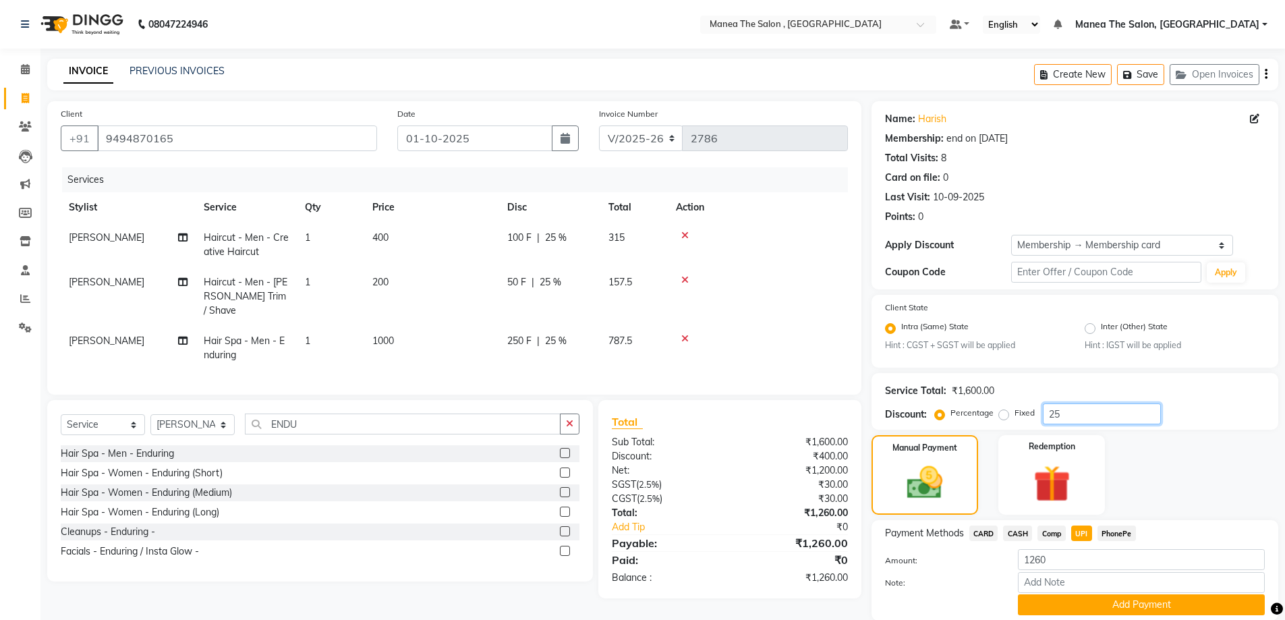
click at [1072, 412] on input "25" at bounding box center [1102, 413] width 118 height 21
click at [1118, 604] on button "Add Payment" at bounding box center [1141, 604] width 247 height 21
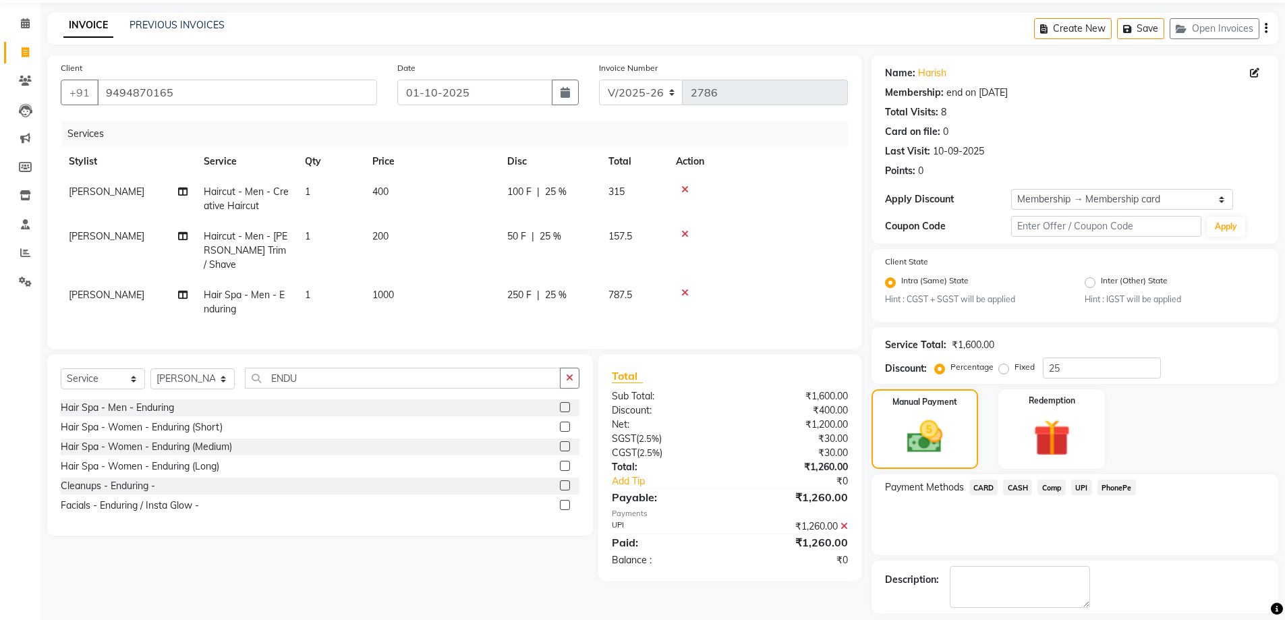
scroll to position [105, 0]
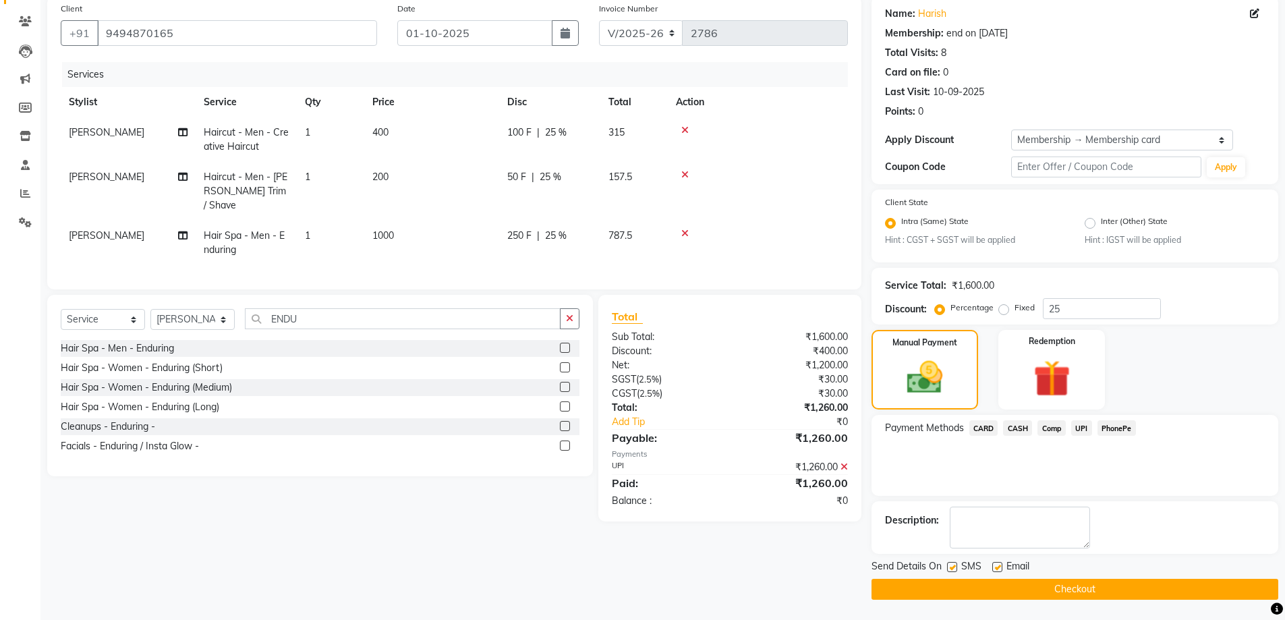
click at [1118, 583] on button "Checkout" at bounding box center [1074, 589] width 407 height 21
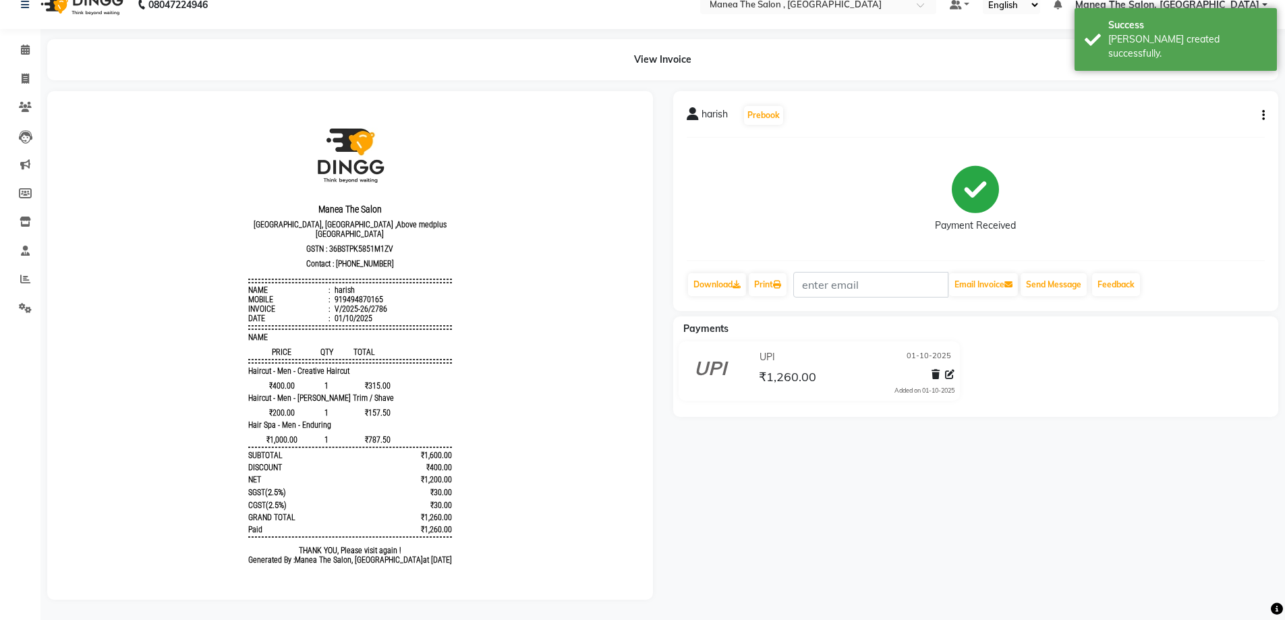
scroll to position [30, 0]
